Goal: Information Seeking & Learning: Learn about a topic

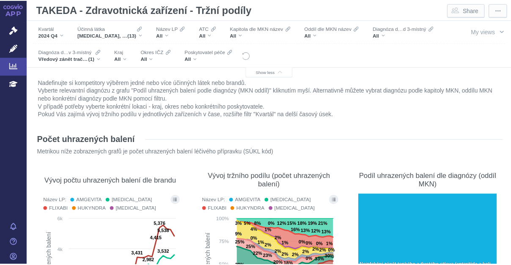
scroll to position [4726, 0]
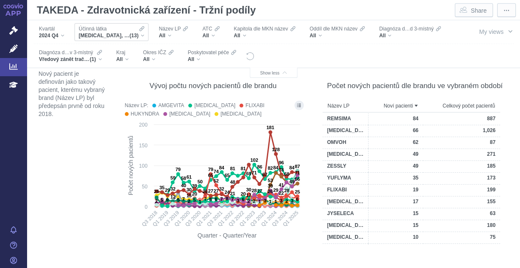
click at [143, 33] on div "[MEDICAL_DATA], [MEDICAL_DATA], [MEDICAL_DATA], [MEDICAL_DATA], [MEDICAL_DATA],…" at bounding box center [112, 35] width 66 height 7
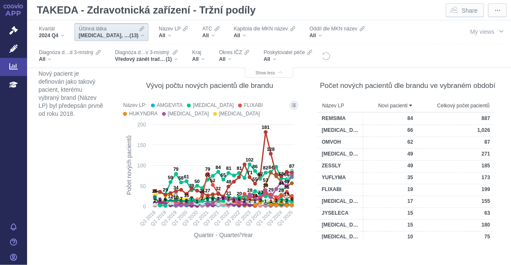
click at [143, 36] on div "[MEDICAL_DATA], [MEDICAL_DATA], [MEDICAL_DATA], [MEDICAL_DATA], [MEDICAL_DATA],…" at bounding box center [112, 35] width 66 height 7
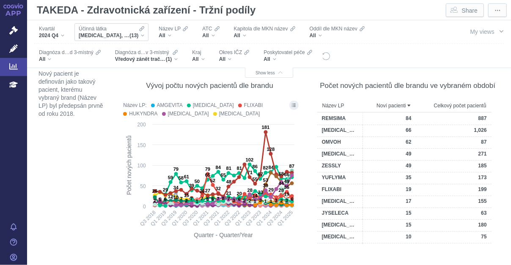
click at [143, 36] on div "[MEDICAL_DATA], [MEDICAL_DATA], [MEDICAL_DATA], [MEDICAL_DATA], [MEDICAL_DATA],…" at bounding box center [112, 35] width 66 height 7
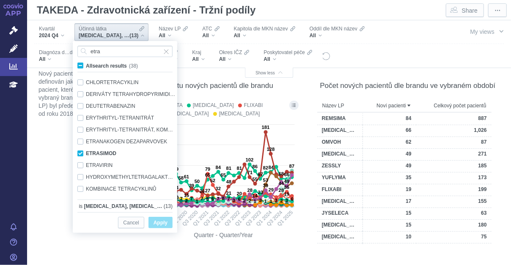
scroll to position [18, 0]
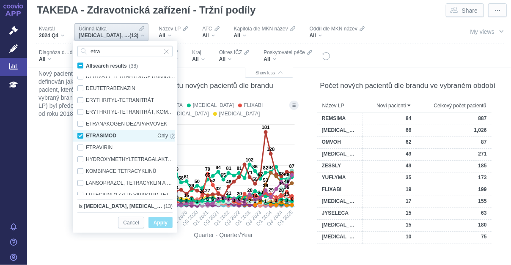
type input "etra"
click at [159, 135] on span "Only" at bounding box center [162, 135] width 11 height 9
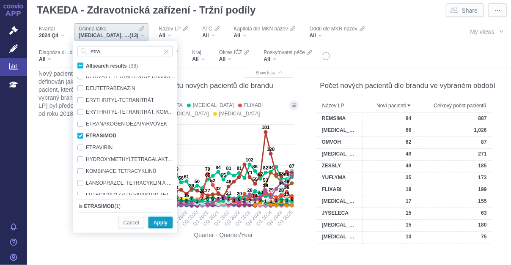
click at [166, 226] on span "Apply" at bounding box center [161, 223] width 14 height 11
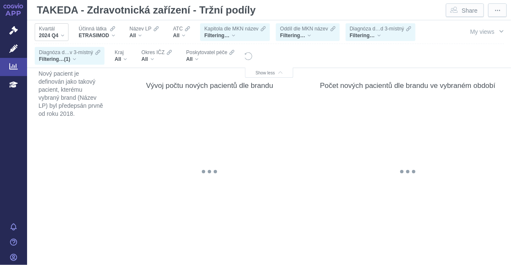
click at [63, 36] on div "2024 Q4" at bounding box center [51, 35] width 25 height 7
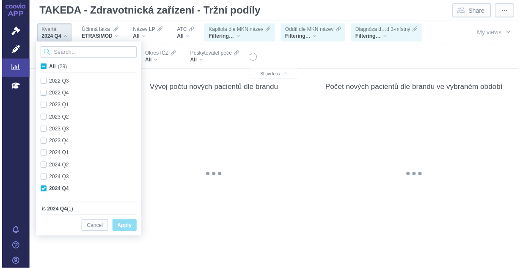
scroll to position [225, 0]
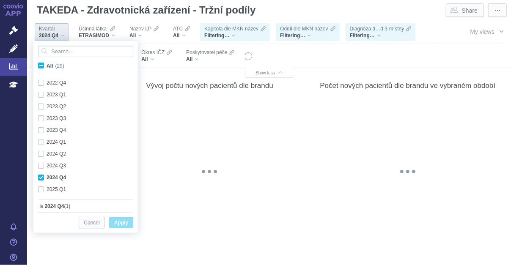
click at [47, 64] on span "All (29)" at bounding box center [56, 66] width 18 height 6
click at [47, 64] on input "All (29)" at bounding box center [50, 64] width 6 height 6
checkbox input "true"
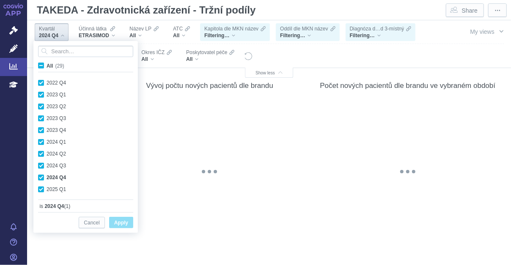
checkbox input "true"
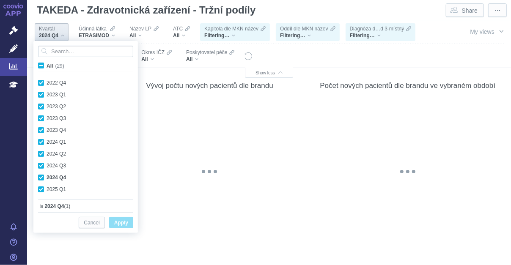
checkbox input "true"
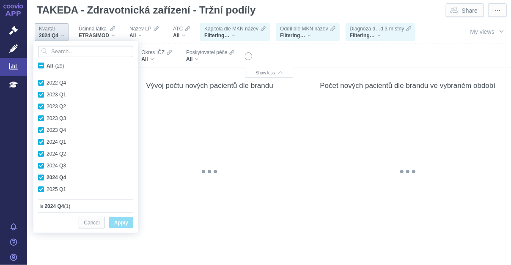
checkbox input "true"
click at [123, 222] on span "Apply" at bounding box center [121, 223] width 14 height 11
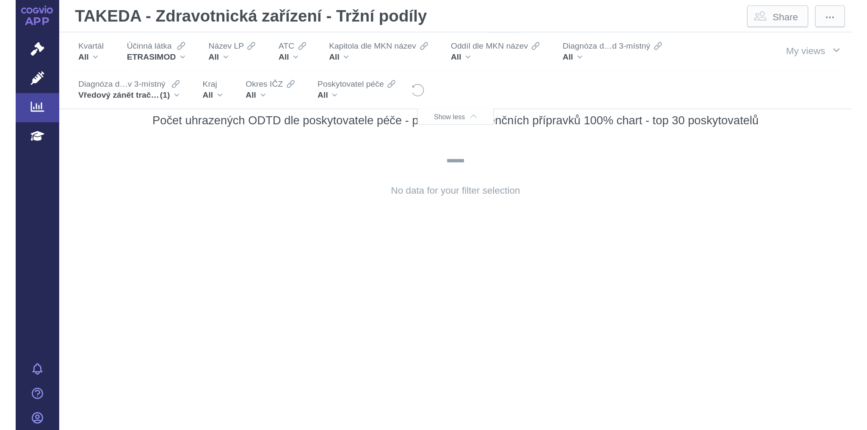
scroll to position [2111, 0]
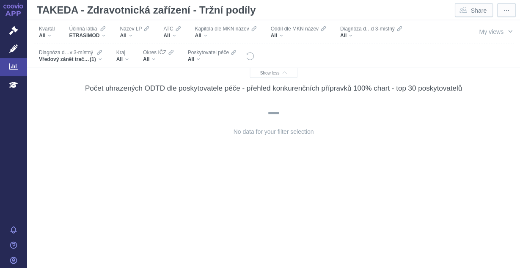
drag, startPoint x: 381, startPoint y: 240, endPoint x: 362, endPoint y: 284, distance: 48.0
click at [362, 267] on html "APP Správní řízení Léčivé přípravky Analytics Education Notifikace [GEOGRAPHIC_…" at bounding box center [260, 134] width 520 height 268
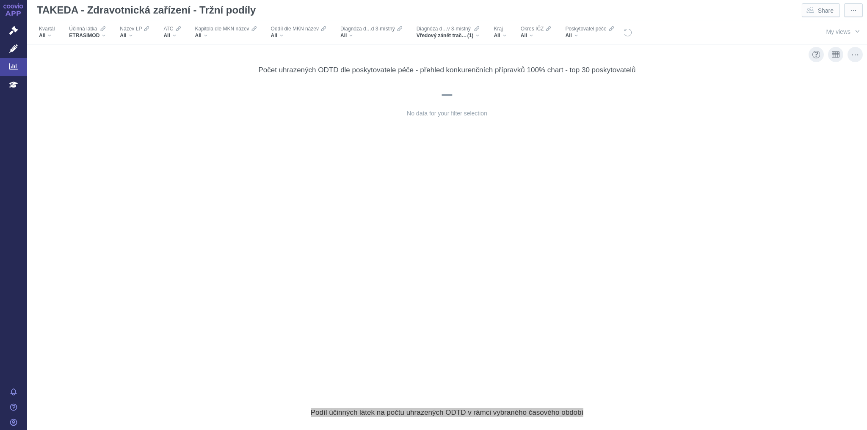
scroll to position [2088, 0]
